Goal: Information Seeking & Learning: Obtain resource

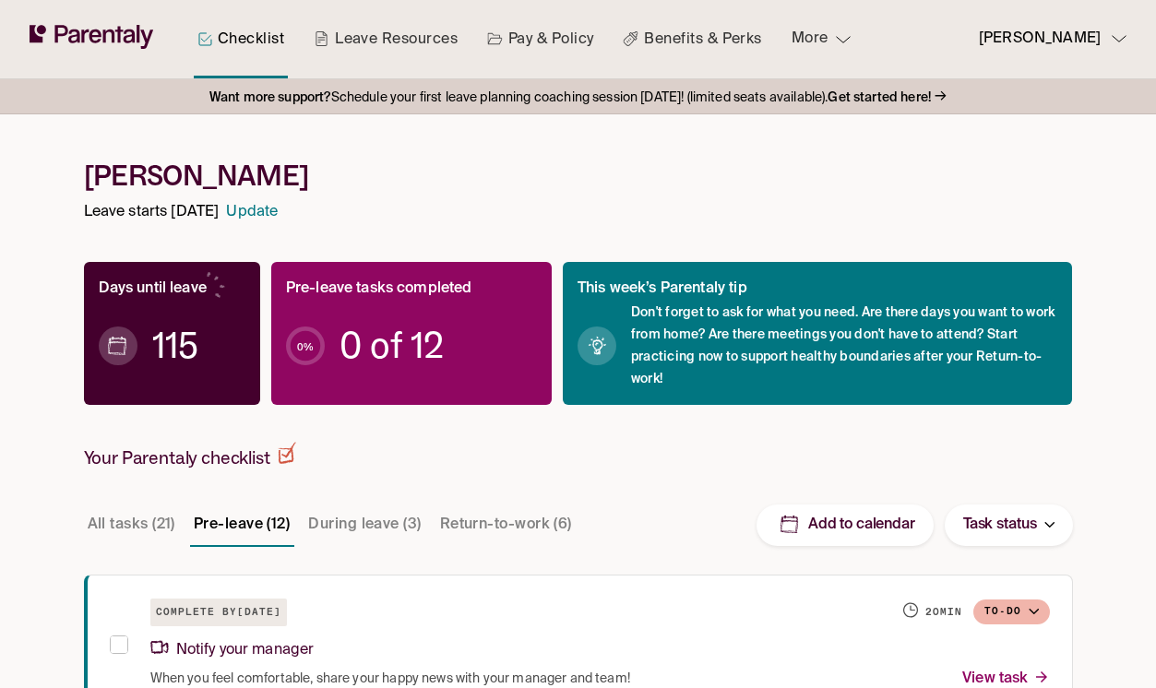
click at [827, 41] on button "More" at bounding box center [821, 39] width 89 height 78
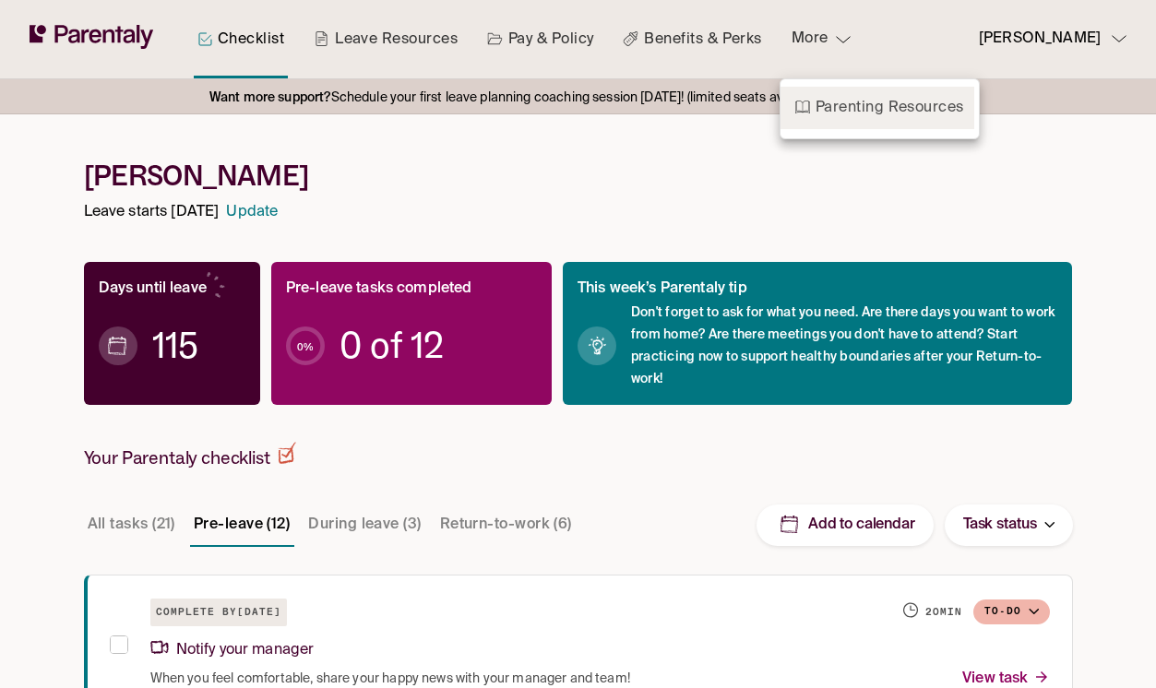
click at [817, 103] on link "Parenting Resources" at bounding box center [877, 108] width 194 height 42
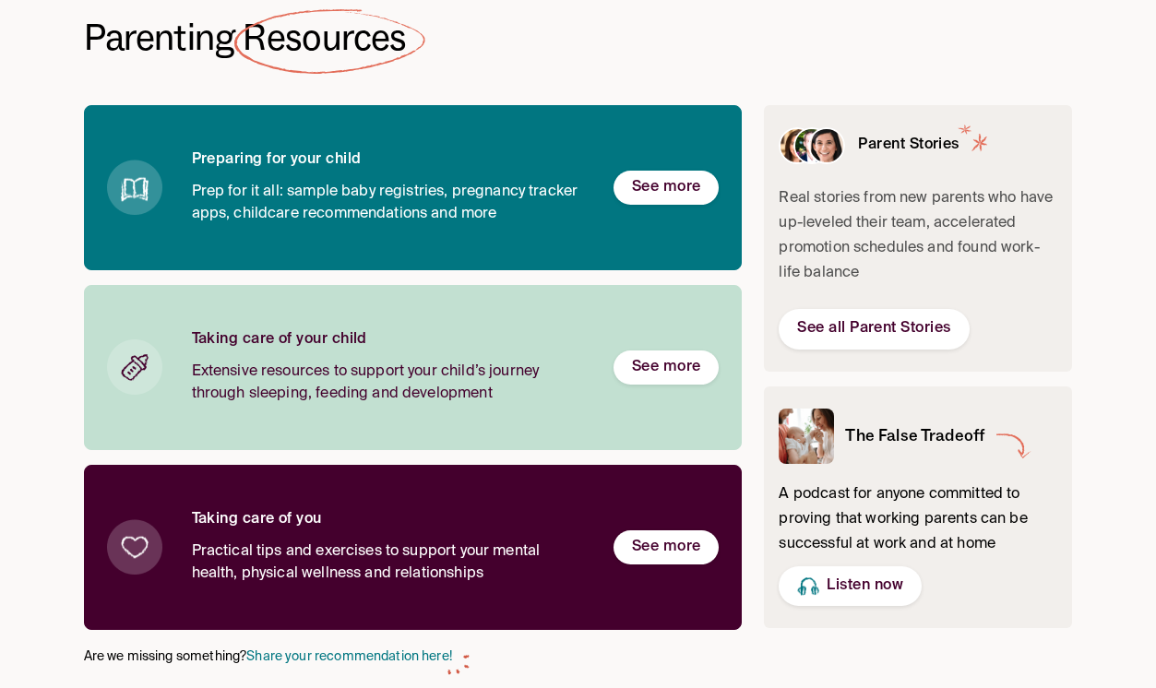
scroll to position [119, 0]
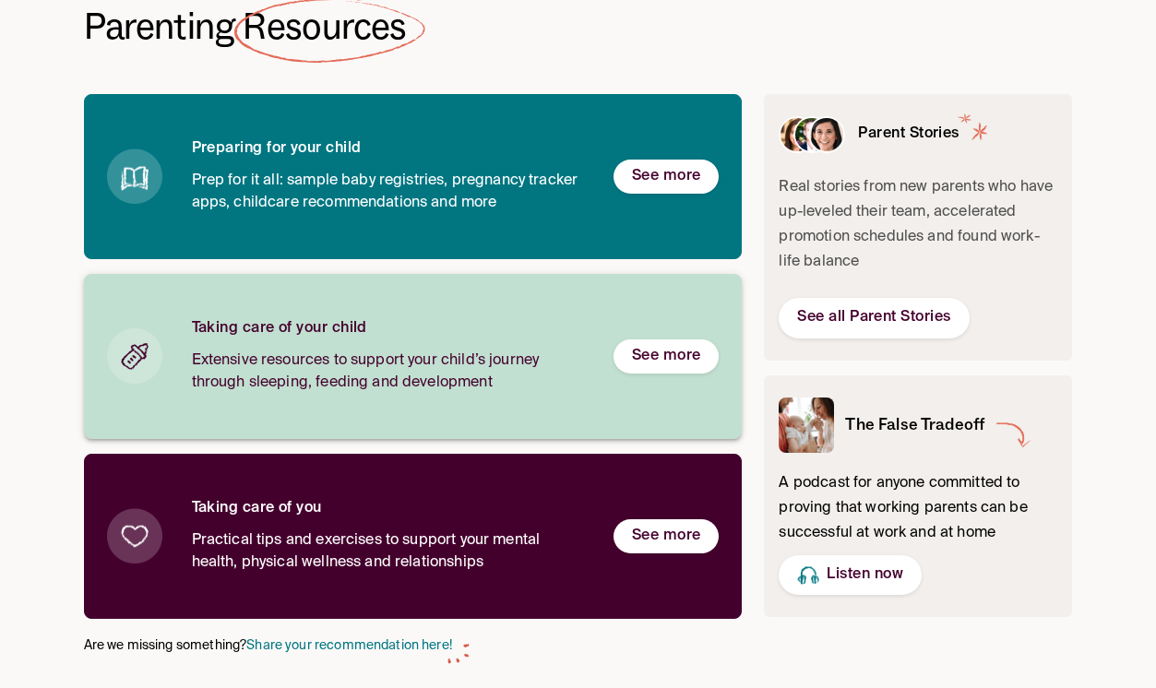
click at [640, 361] on h6 "See more" at bounding box center [666, 356] width 69 height 19
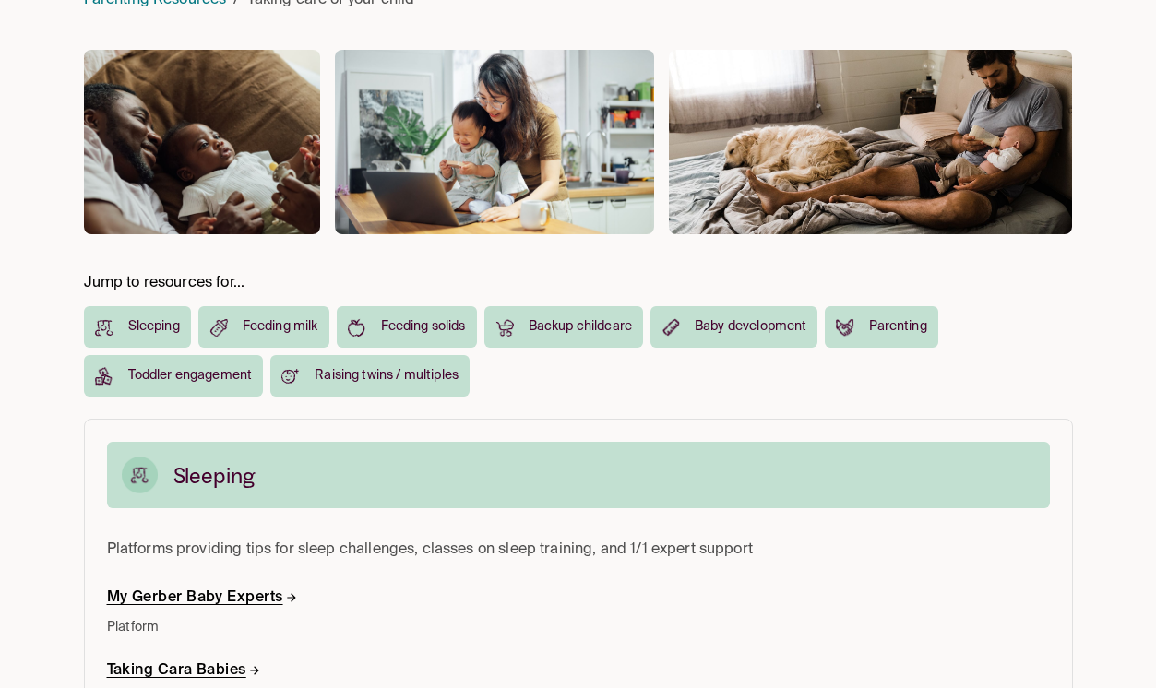
scroll to position [183, 0]
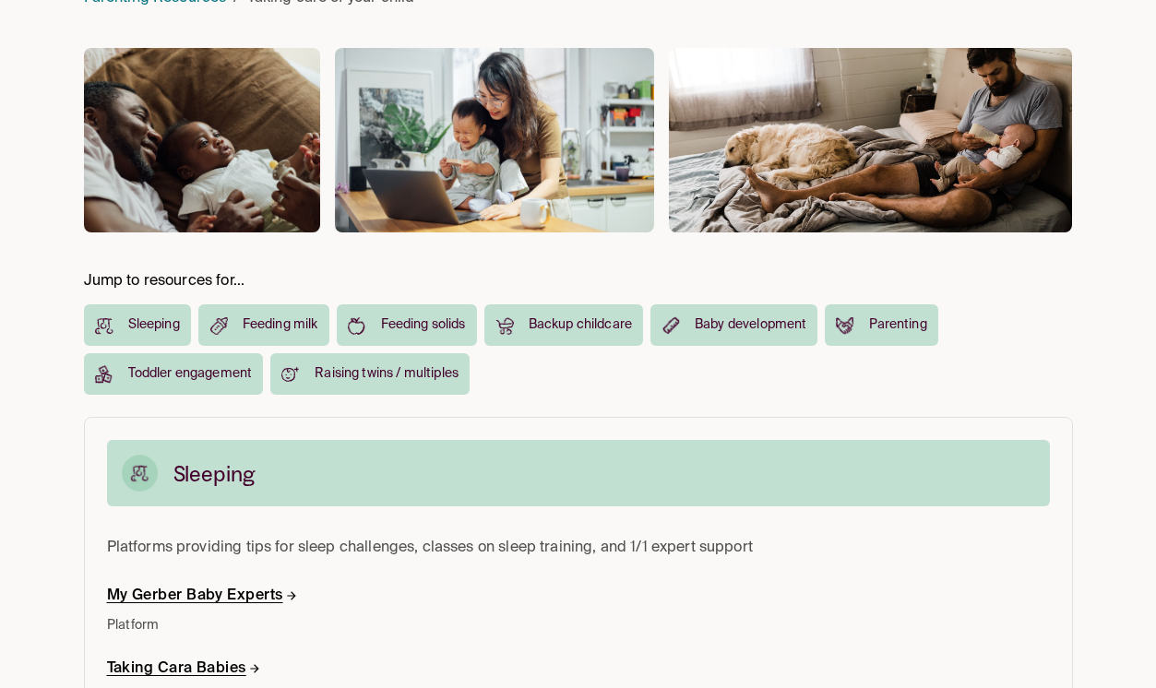
click at [238, 324] on div "Feeding milk" at bounding box center [263, 325] width 131 height 42
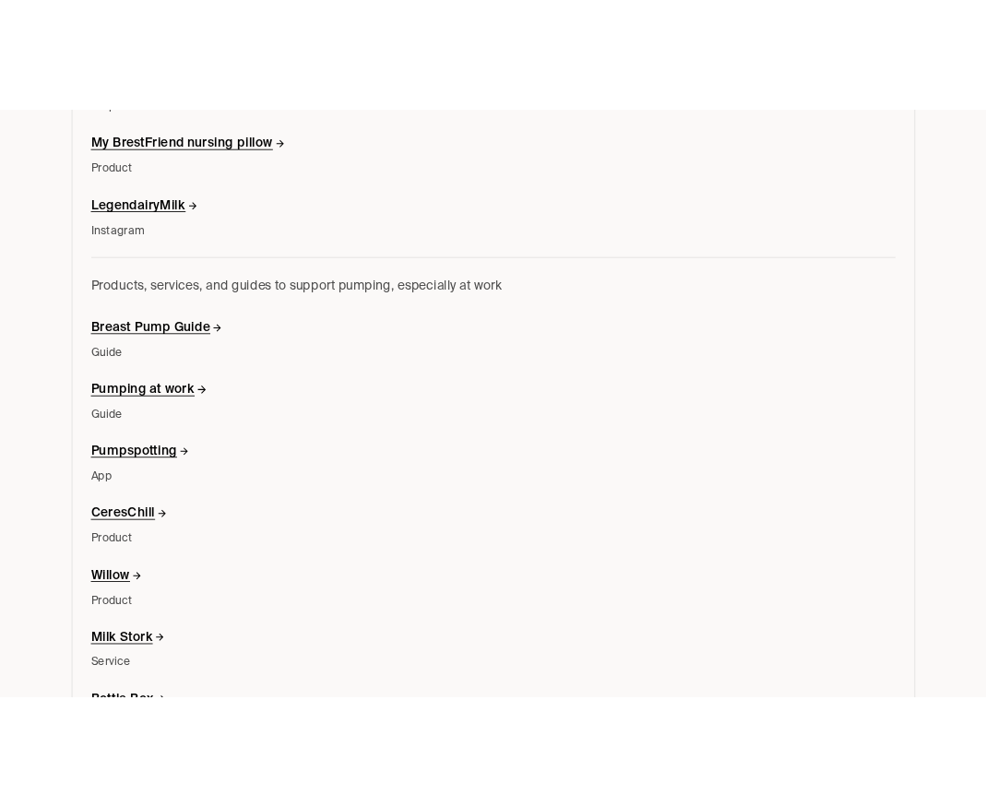
scroll to position [2589, 0]
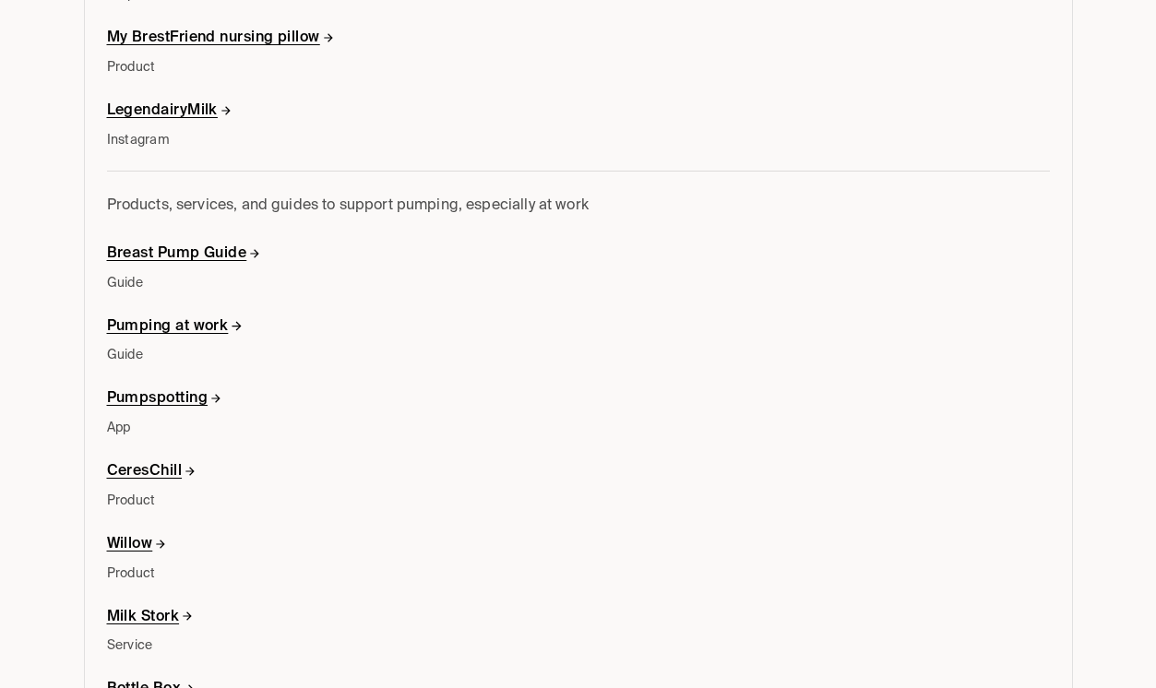
click at [157, 326] on h6 "Pumping at work" at bounding box center [175, 326] width 137 height 19
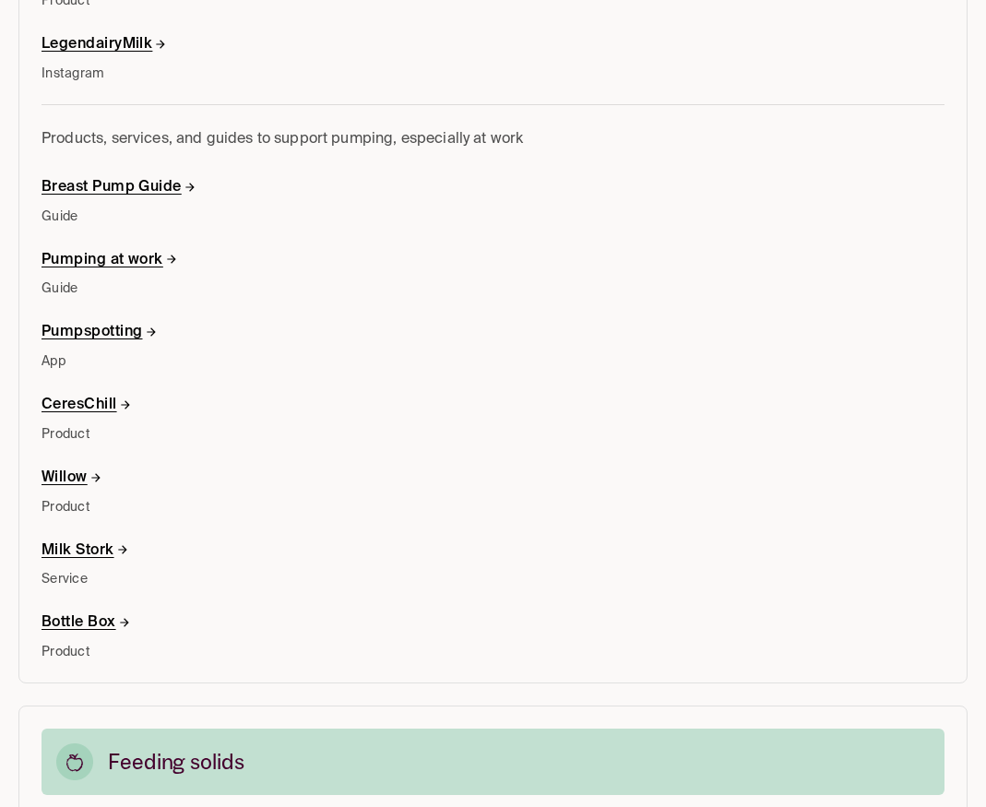
scroll to position [2654, 0]
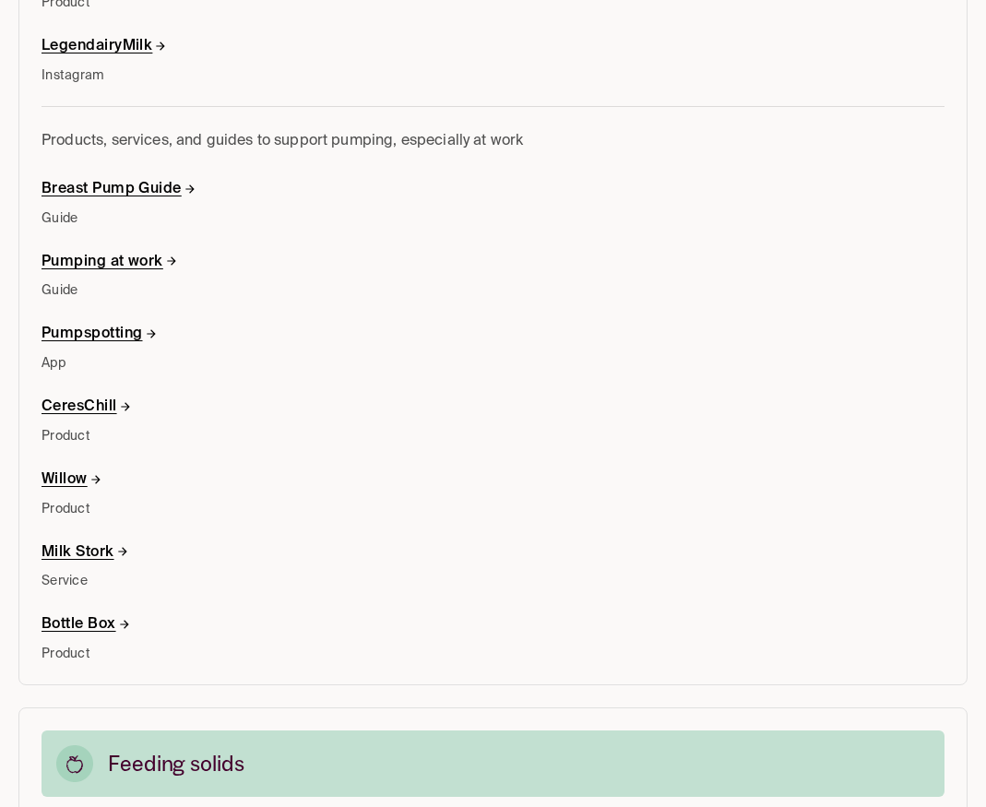
click at [79, 333] on h6 "Pumpspotting" at bounding box center [100, 334] width 116 height 19
click at [81, 406] on h6 "CeresChill" at bounding box center [87, 407] width 90 height 19
click at [67, 476] on h6 "Willow" at bounding box center [72, 479] width 61 height 19
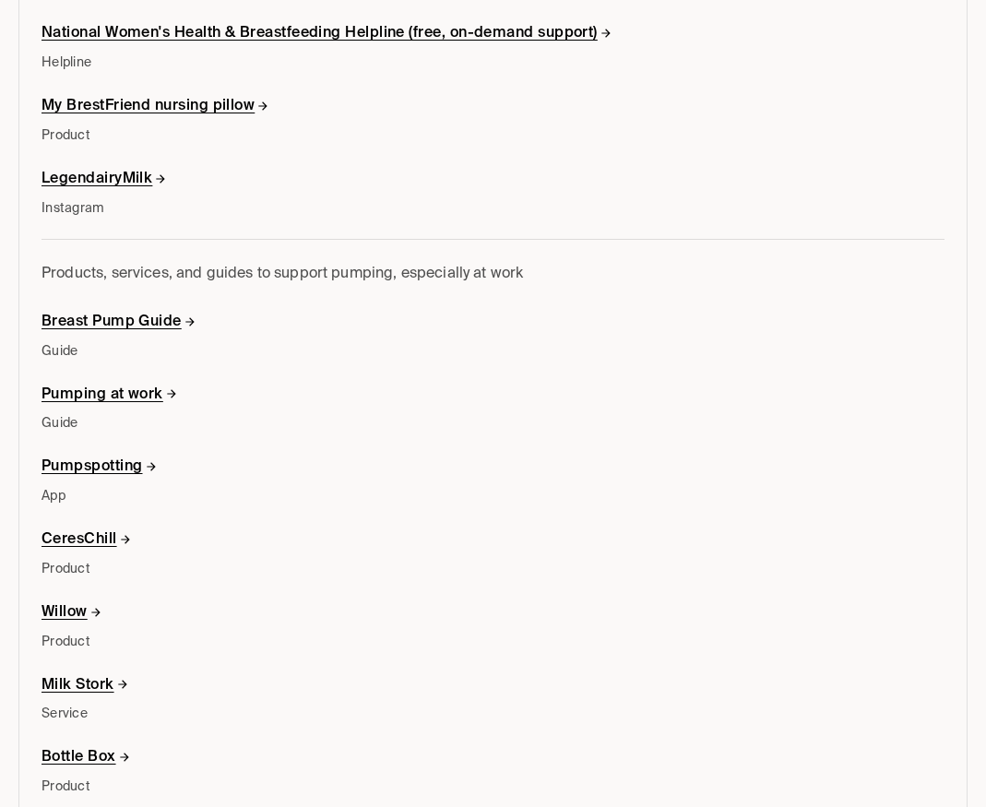
scroll to position [2517, 0]
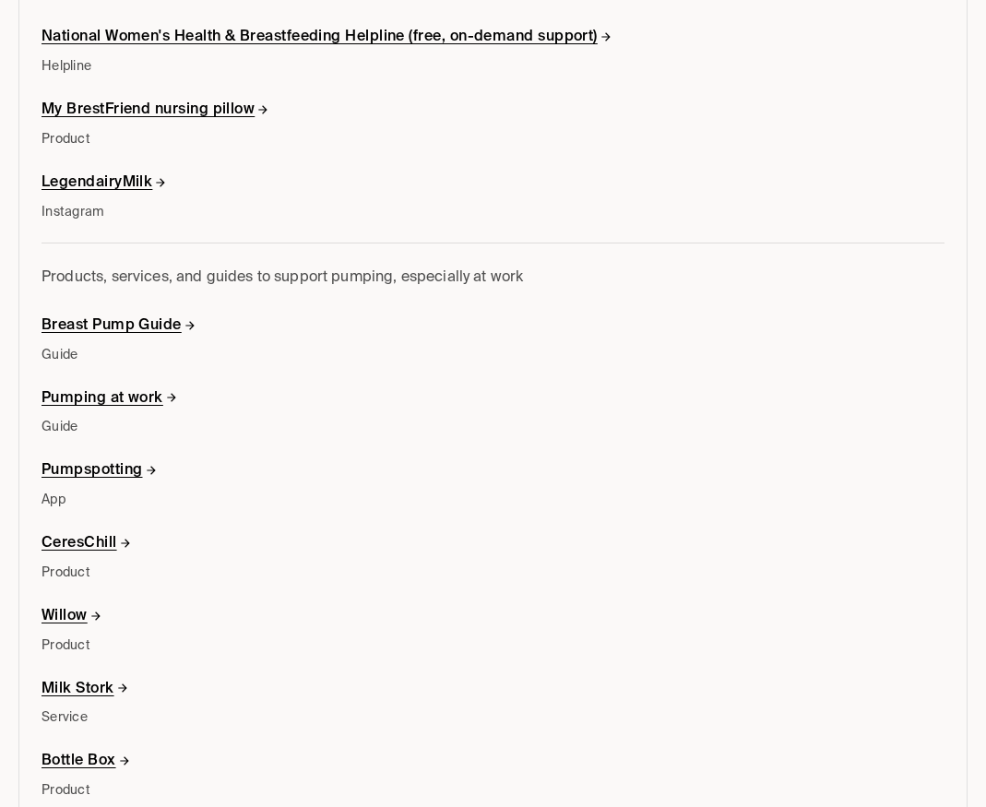
click at [106, 326] on h6 "Breast Pump Guide" at bounding box center [119, 325] width 155 height 19
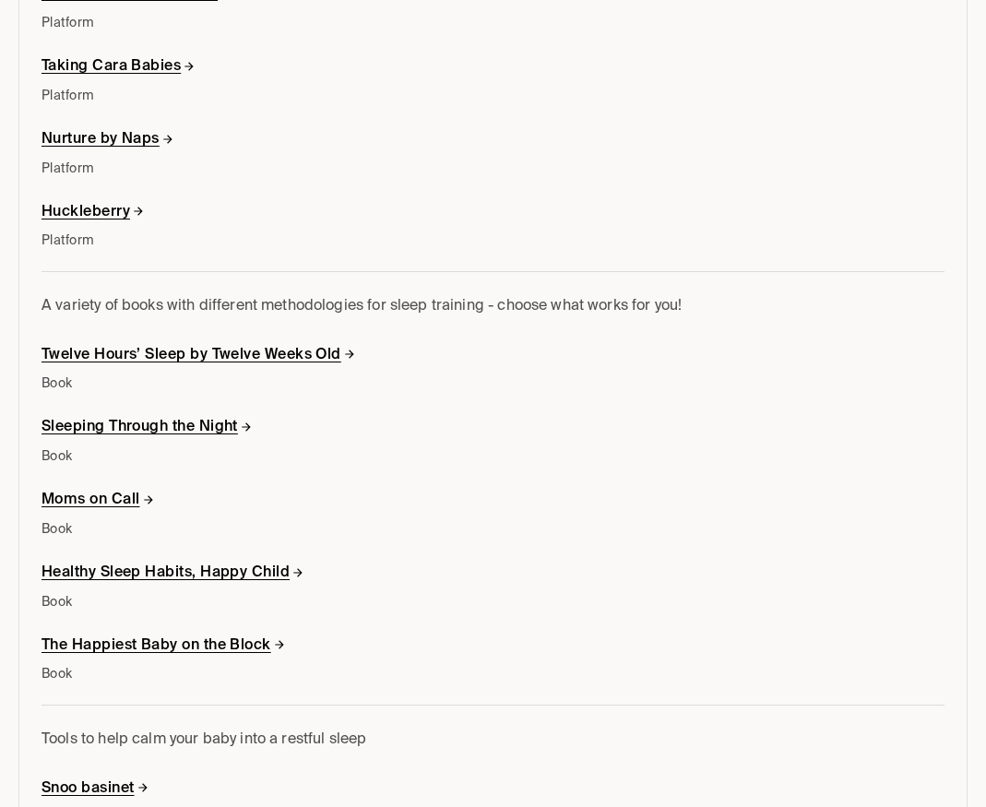
scroll to position [0, 0]
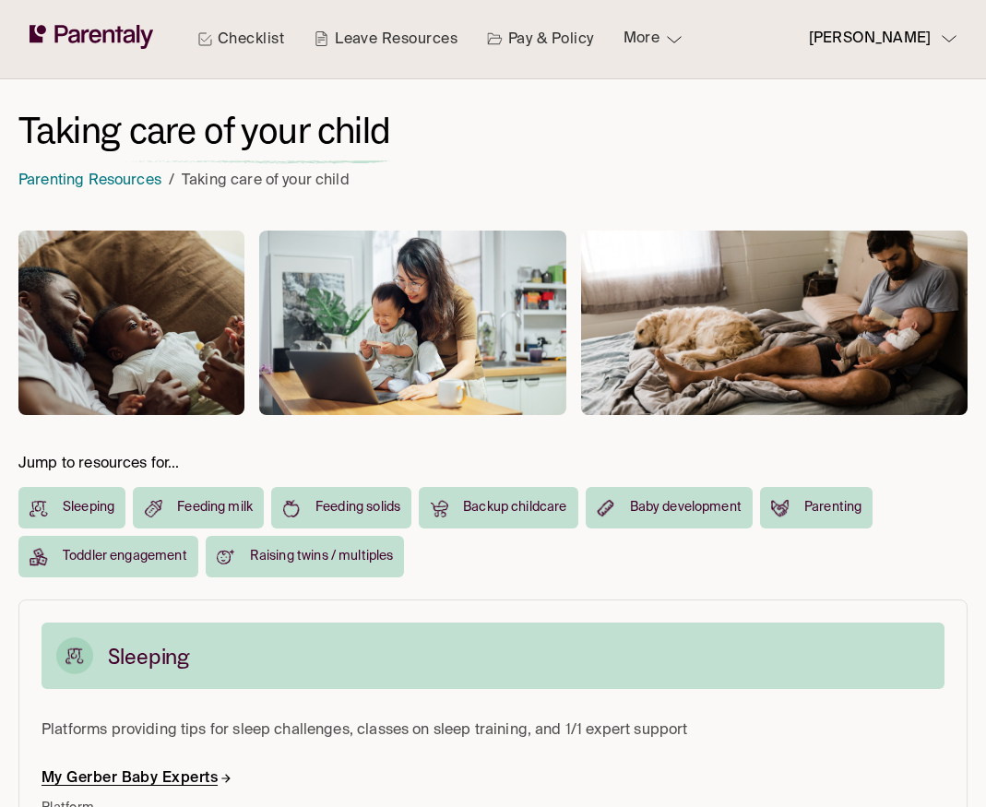
click at [399, 38] on link "Leave Resources" at bounding box center [385, 39] width 151 height 78
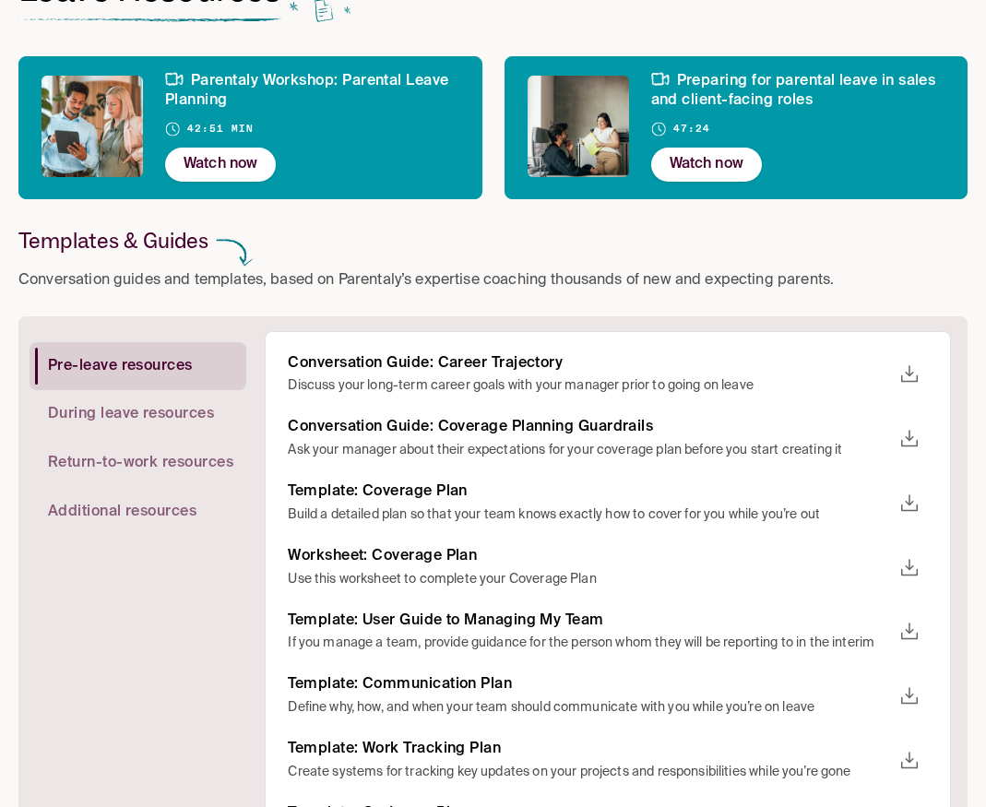
scroll to position [264, 0]
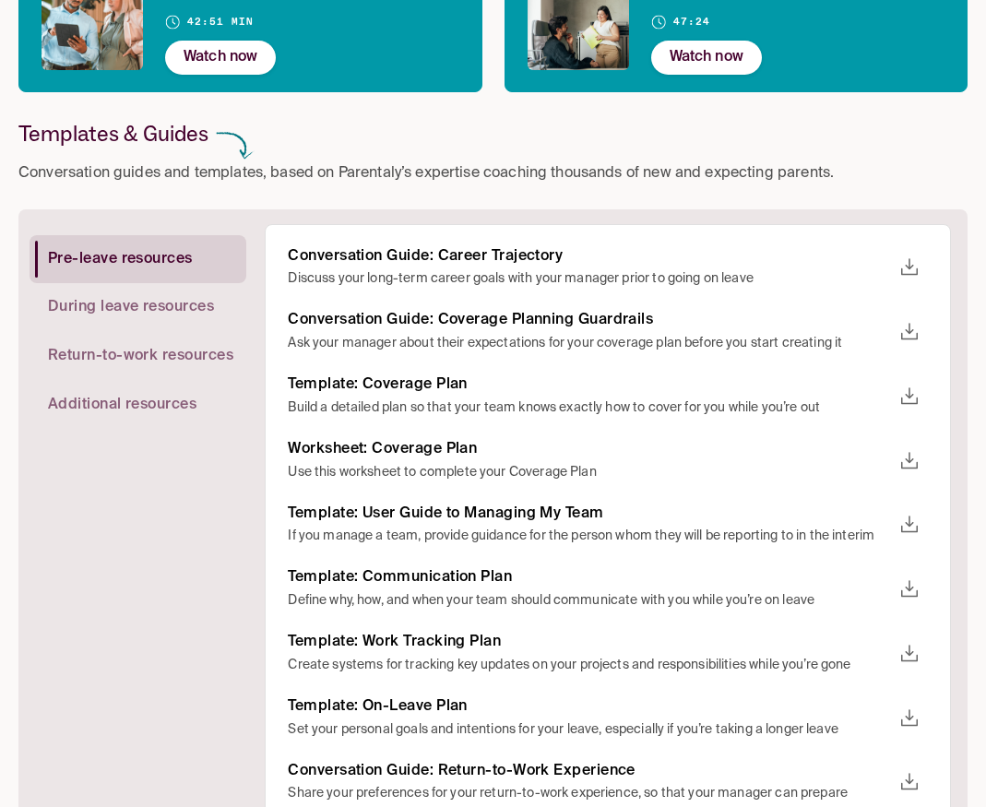
click at [158, 351] on span "Return-to-work resources" at bounding box center [140, 356] width 185 height 19
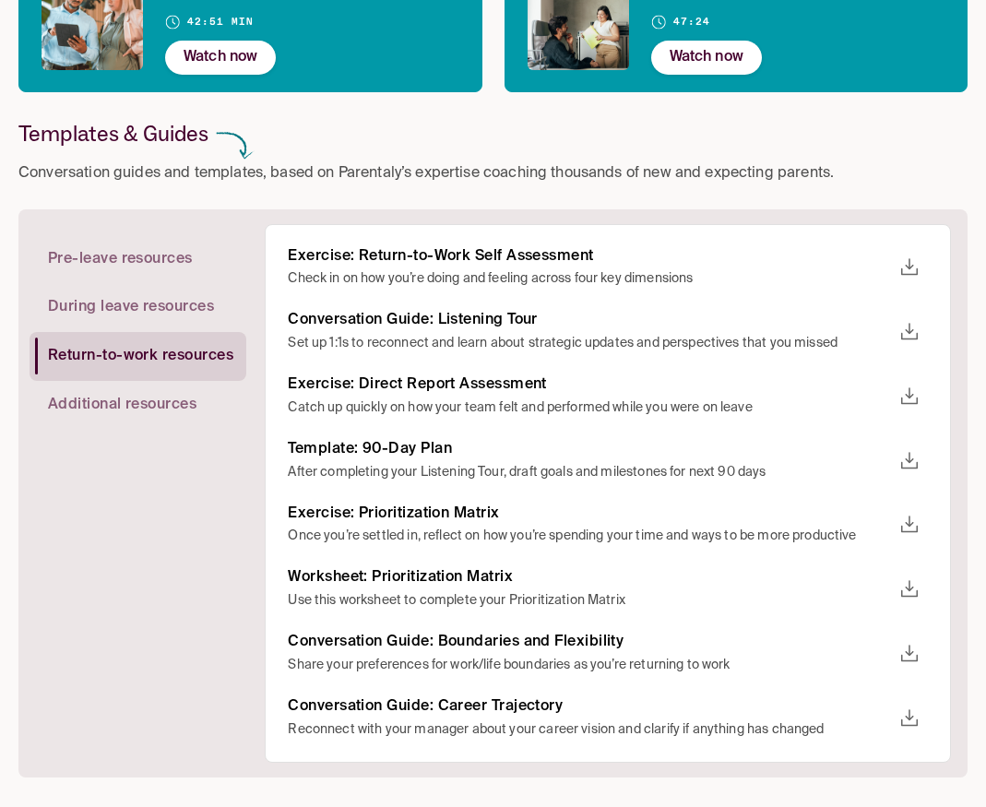
click at [918, 591] on icon "download" at bounding box center [909, 589] width 22 height 22
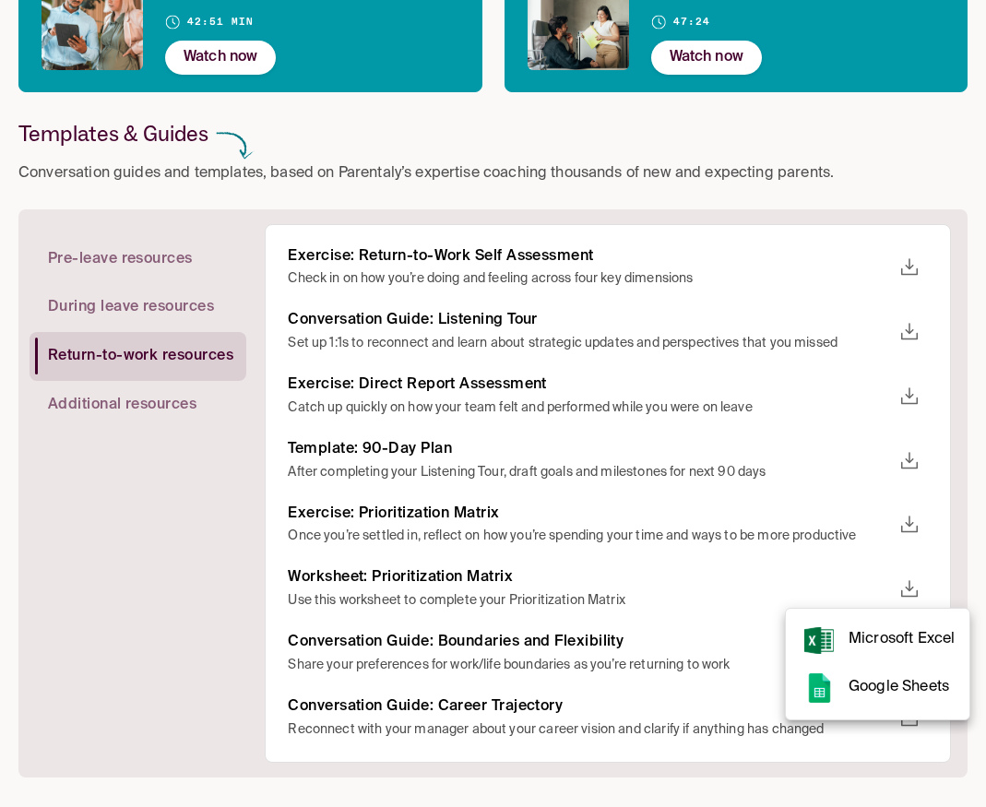
click at [836, 682] on rect at bounding box center [819, 688] width 37 height 37
click at [476, 541] on div at bounding box center [493, 403] width 986 height 807
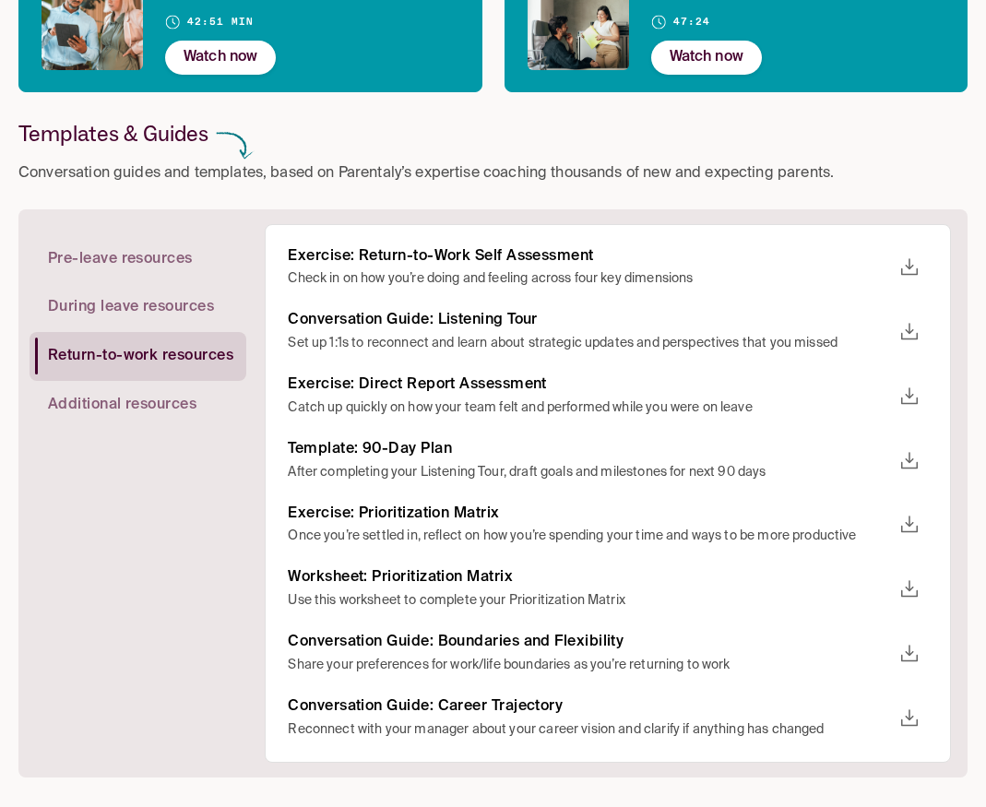
click at [910, 525] on icon "download" at bounding box center [909, 525] width 17 height 17
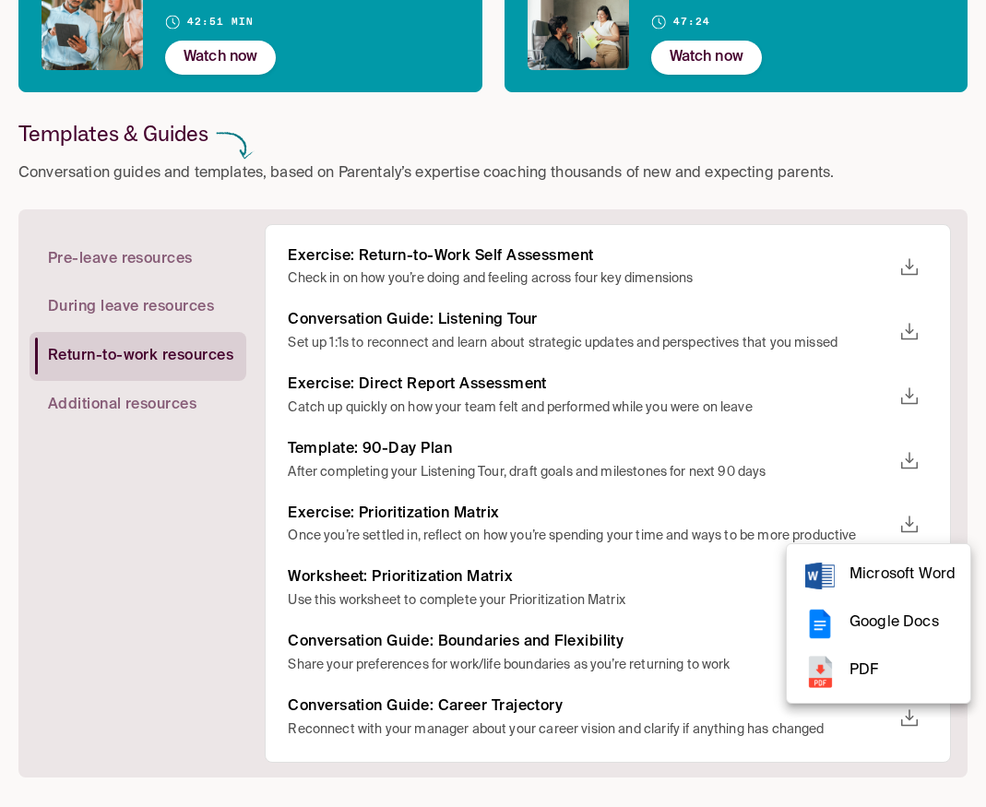
click at [855, 674] on span "PDF" at bounding box center [903, 671] width 106 height 25
